Goal: Transaction & Acquisition: Purchase product/service

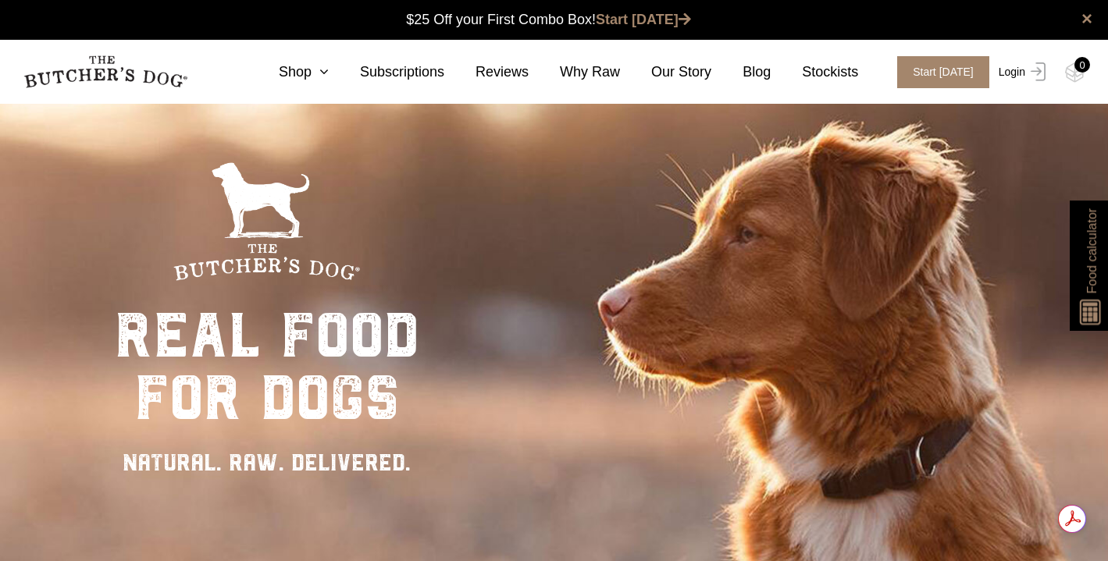
click at [1020, 65] on link "Login" at bounding box center [1020, 72] width 51 height 32
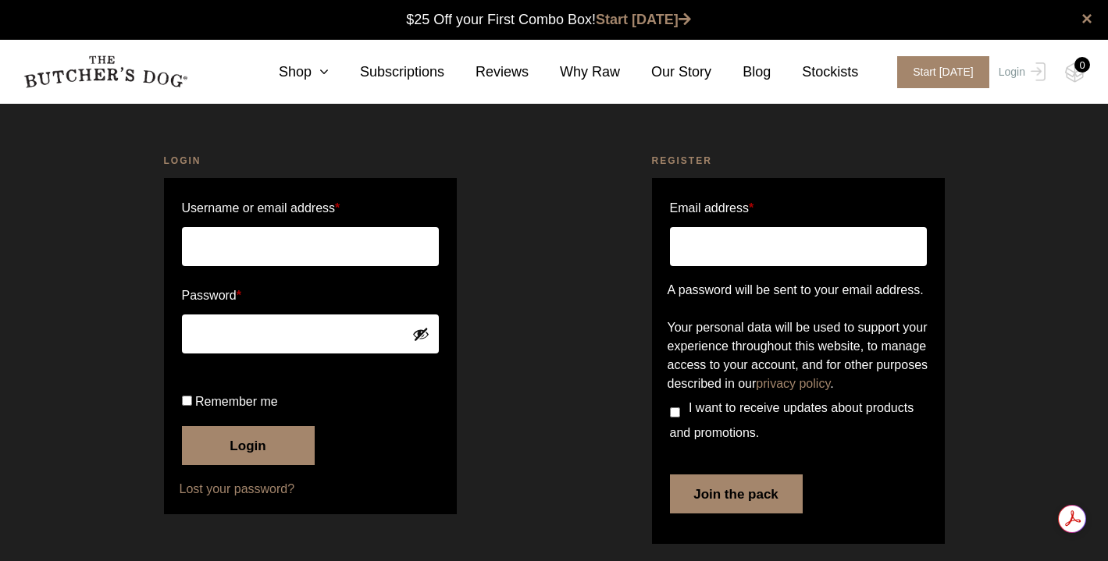
type input "kathylhansen@hotmail.com"
click at [183, 406] on input "Remember me" at bounding box center [187, 401] width 10 height 10
checkbox input "true"
click at [254, 465] on button "Login" at bounding box center [248, 445] width 133 height 39
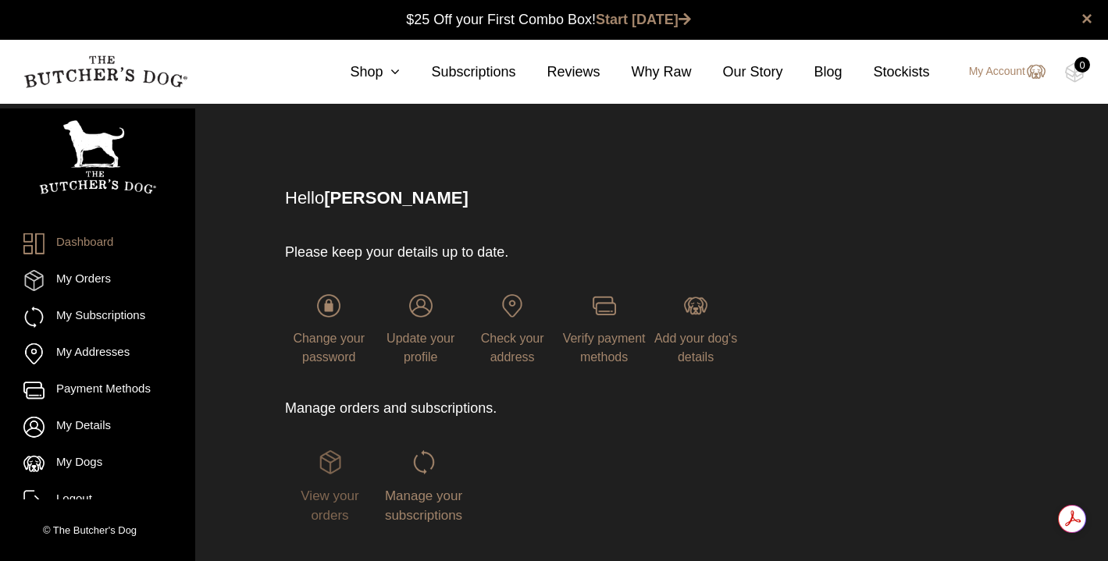
click at [319, 490] on span "View your orders" at bounding box center [330, 506] width 58 height 35
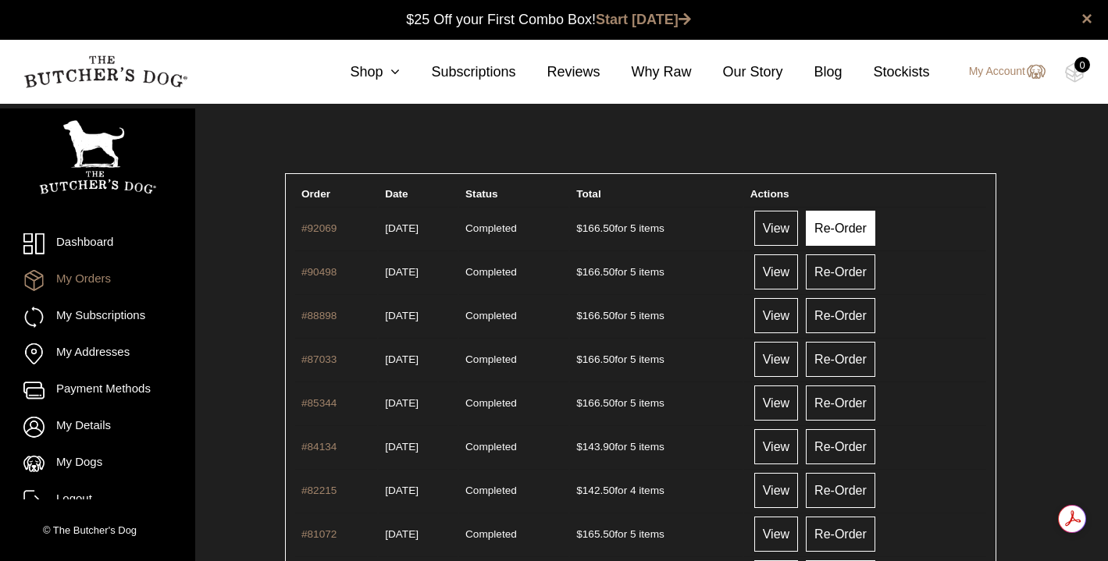
click at [843, 232] on link "Re-Order" at bounding box center [840, 228] width 69 height 35
click at [867, 270] on link "Re-Order" at bounding box center [840, 272] width 69 height 35
click at [786, 230] on link "View" at bounding box center [776, 228] width 44 height 35
